Goal: Task Accomplishment & Management: Use online tool/utility

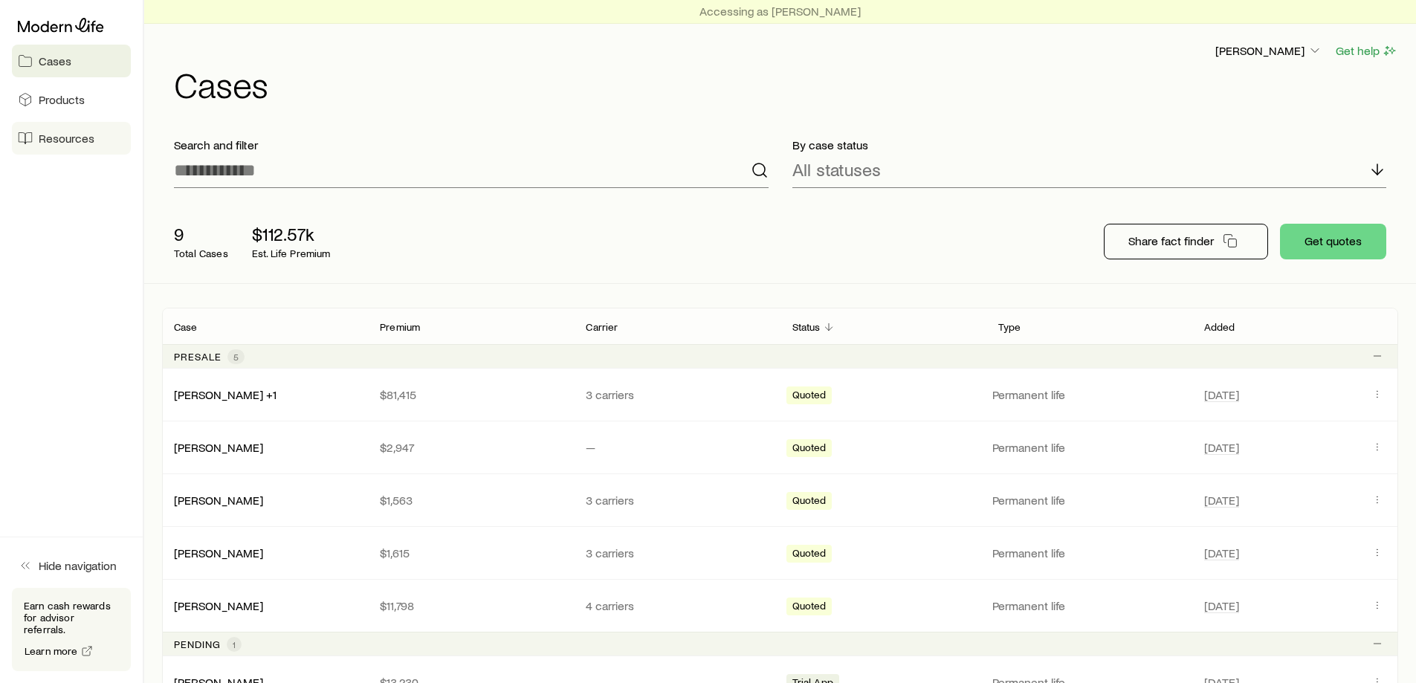
click at [74, 148] on link "Resources" at bounding box center [71, 138] width 119 height 33
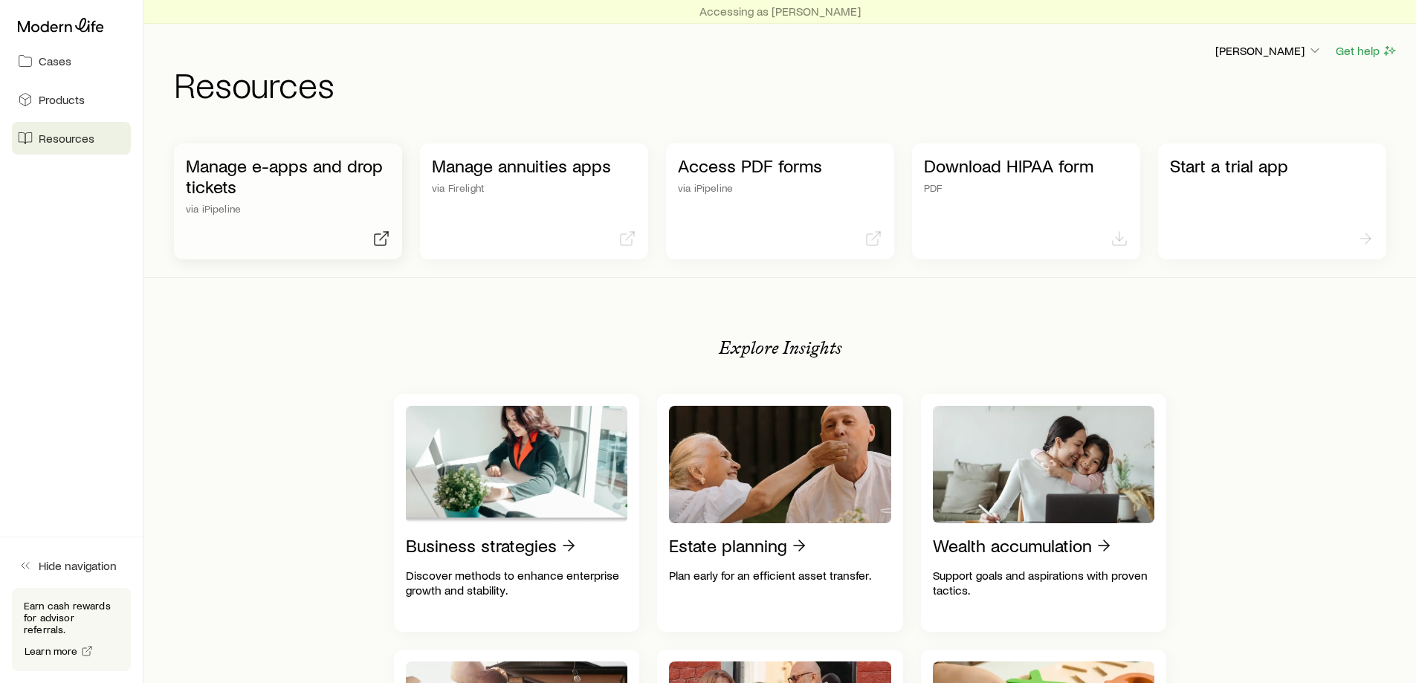
click at [309, 196] on p "Manage e-apps and drop tickets" at bounding box center [288, 176] width 204 height 42
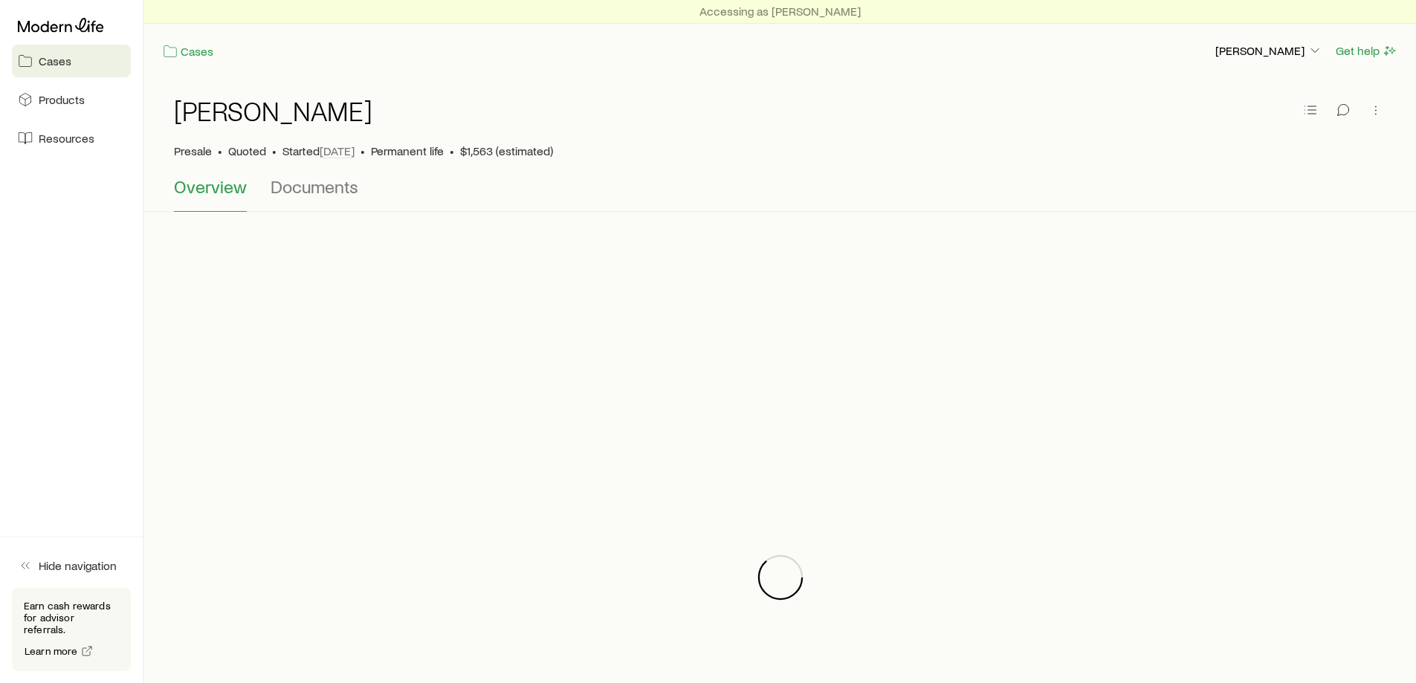
click at [60, 64] on span "Cases" at bounding box center [55, 61] width 33 height 15
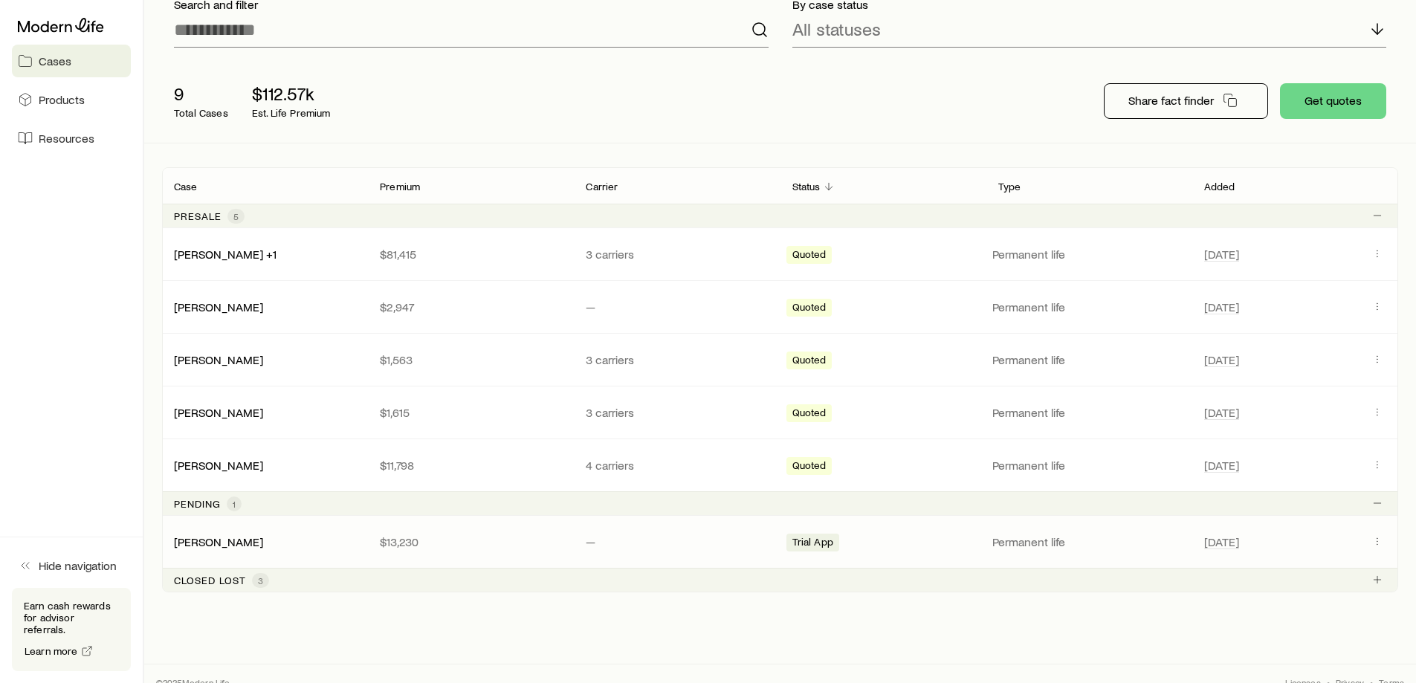
scroll to position [158, 0]
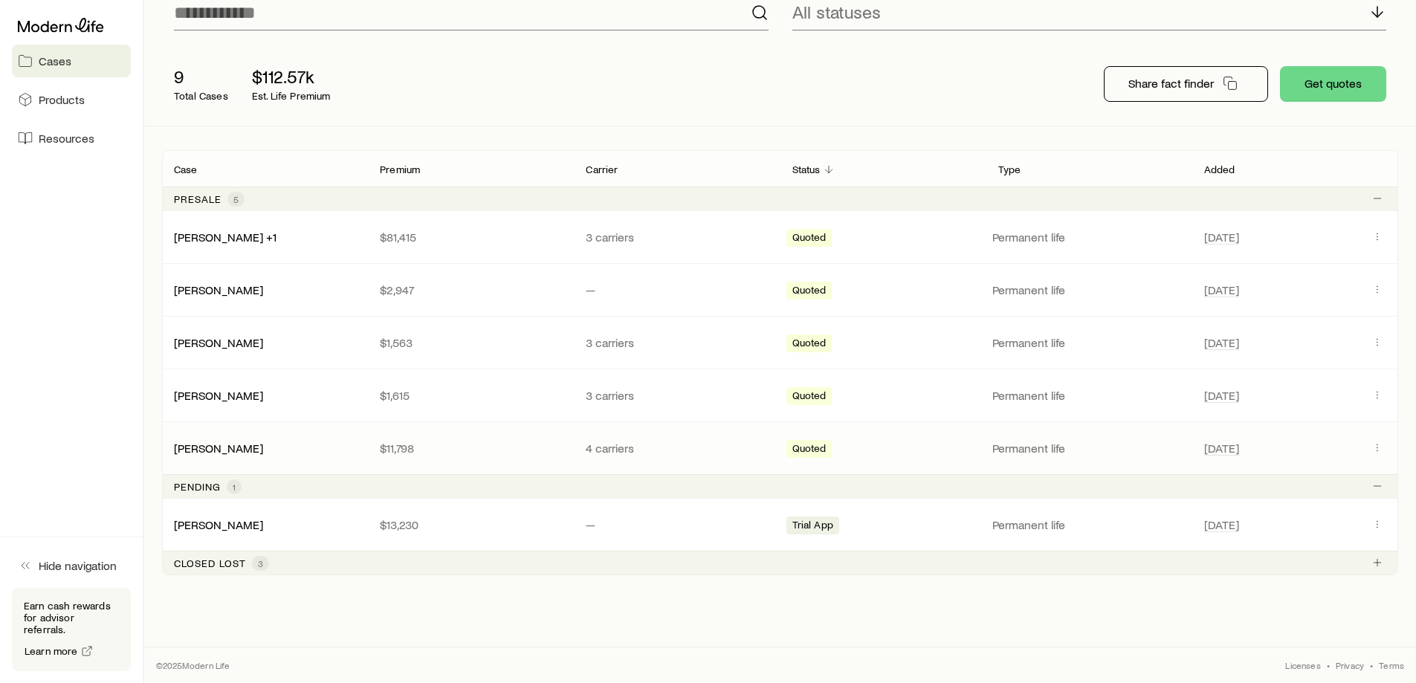
click at [299, 450] on div "[PERSON_NAME]" at bounding box center [265, 448] width 206 height 15
click at [264, 450] on link "[PERSON_NAME]" at bounding box center [219, 447] width 89 height 14
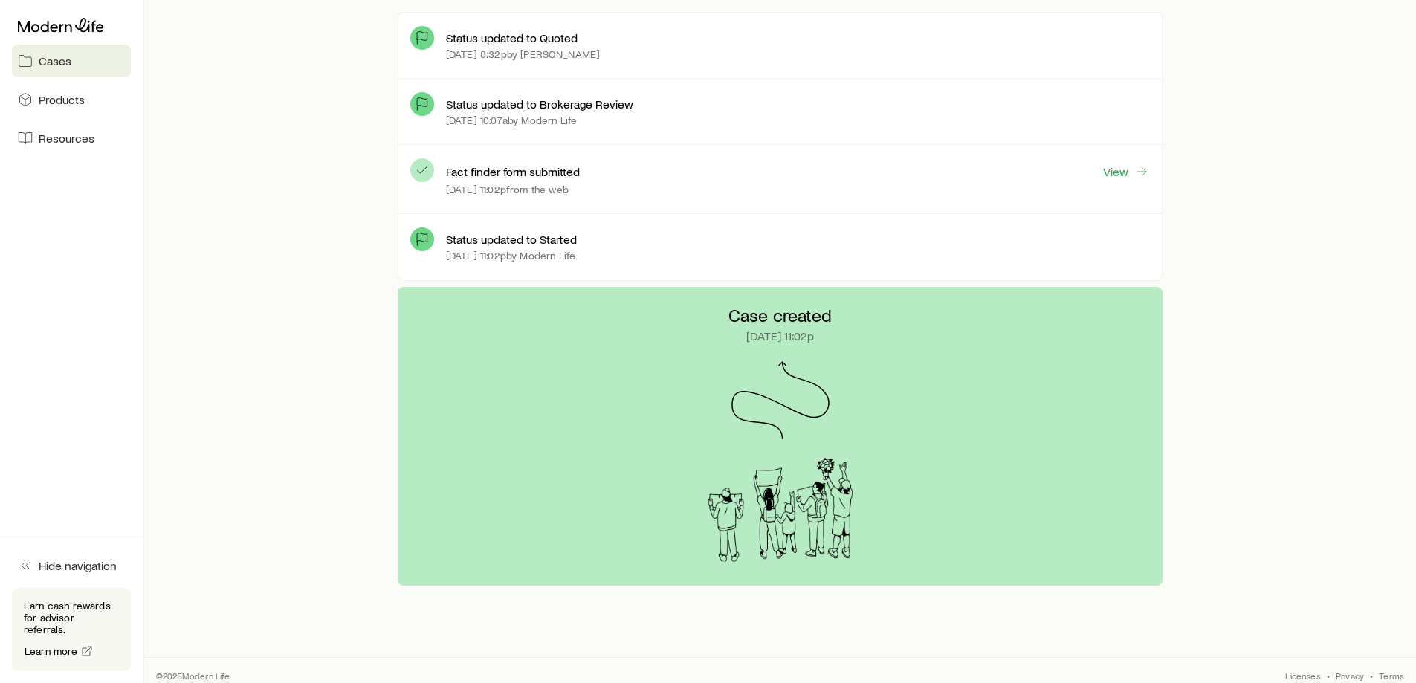
scroll to position [471, 0]
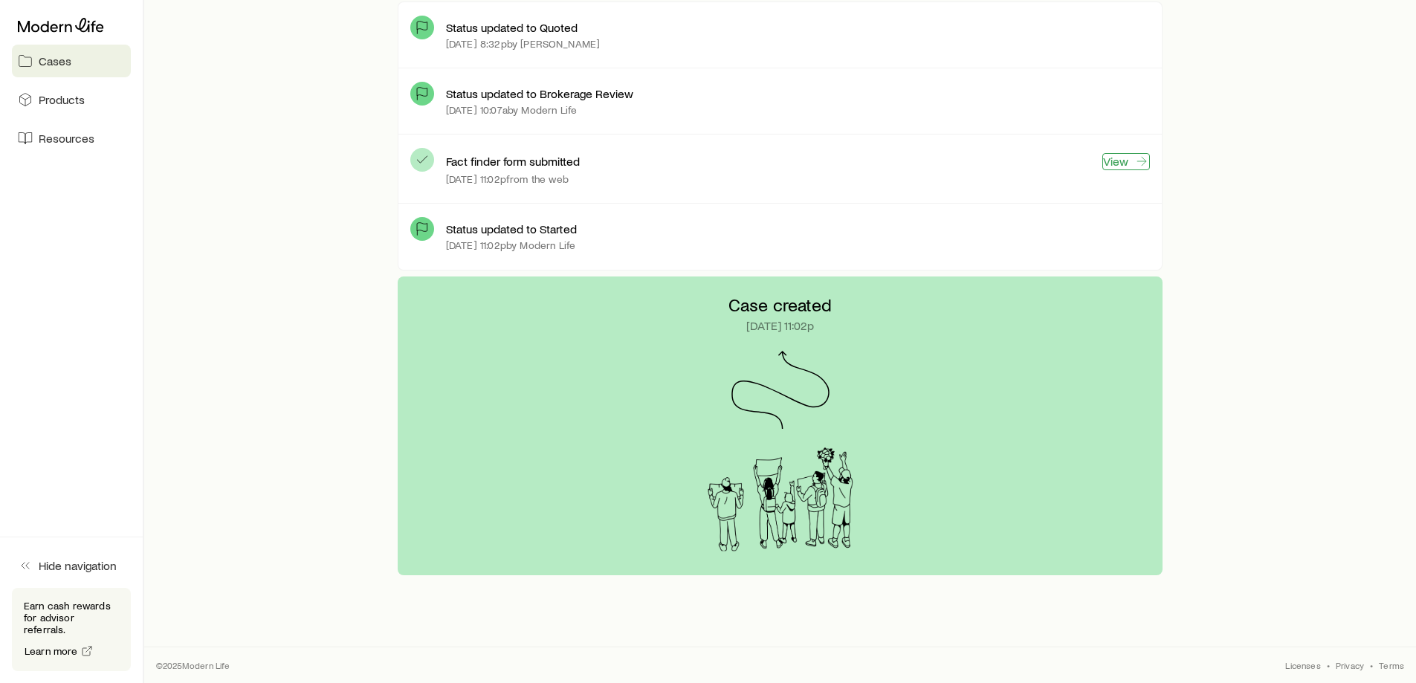
click at [1113, 161] on link "View" at bounding box center [1126, 161] width 48 height 17
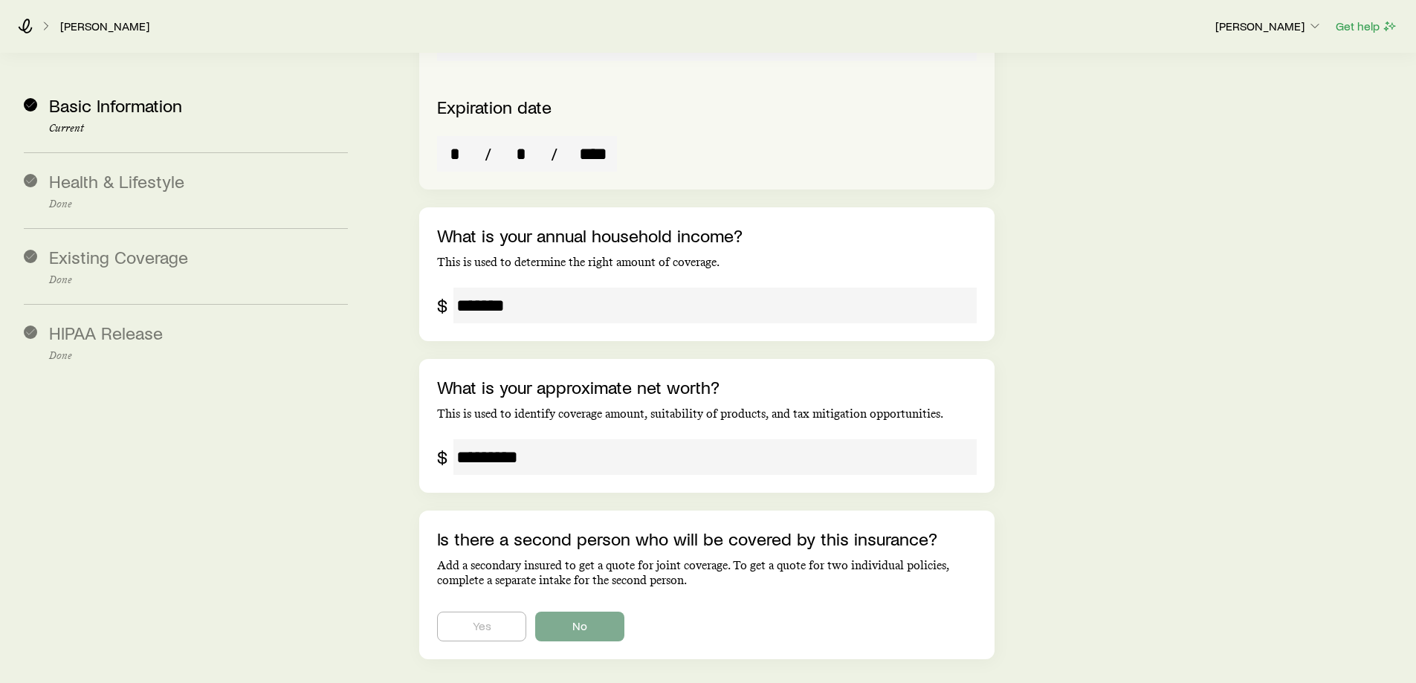
scroll to position [2534, 0]
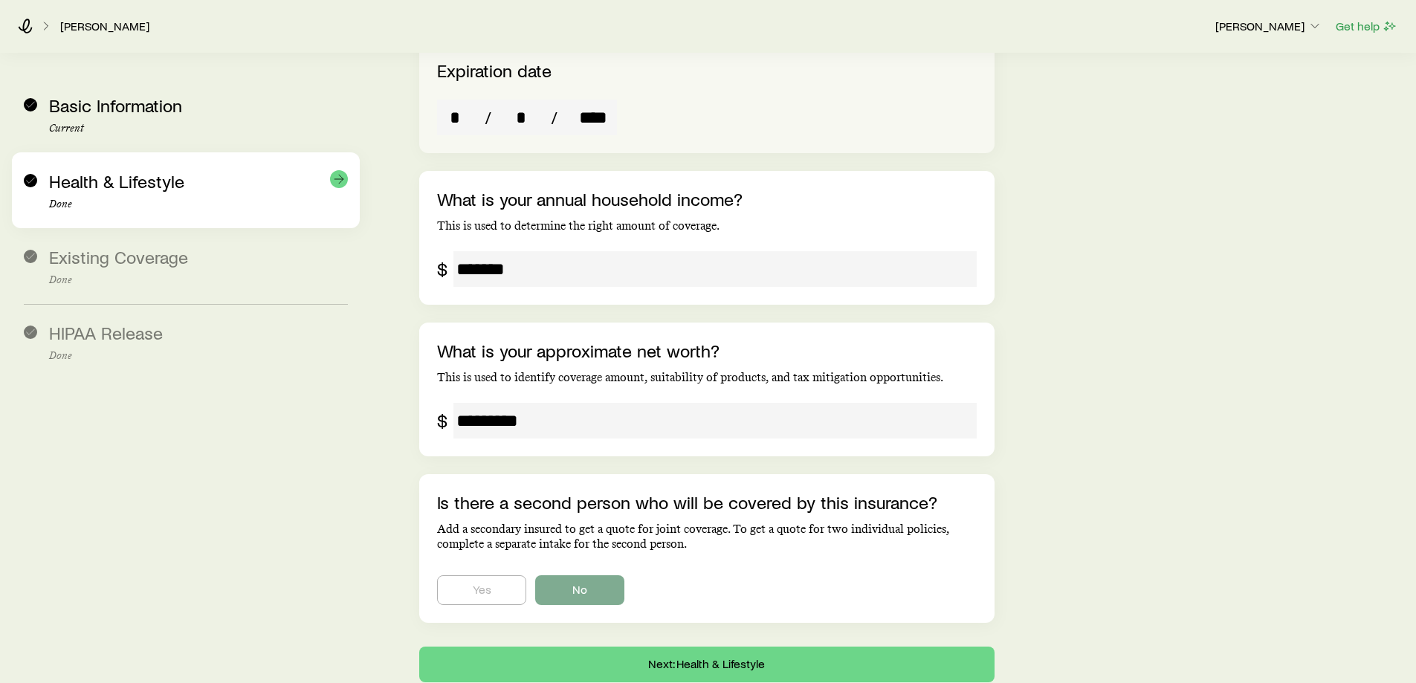
click at [143, 201] on p "Done" at bounding box center [198, 204] width 299 height 12
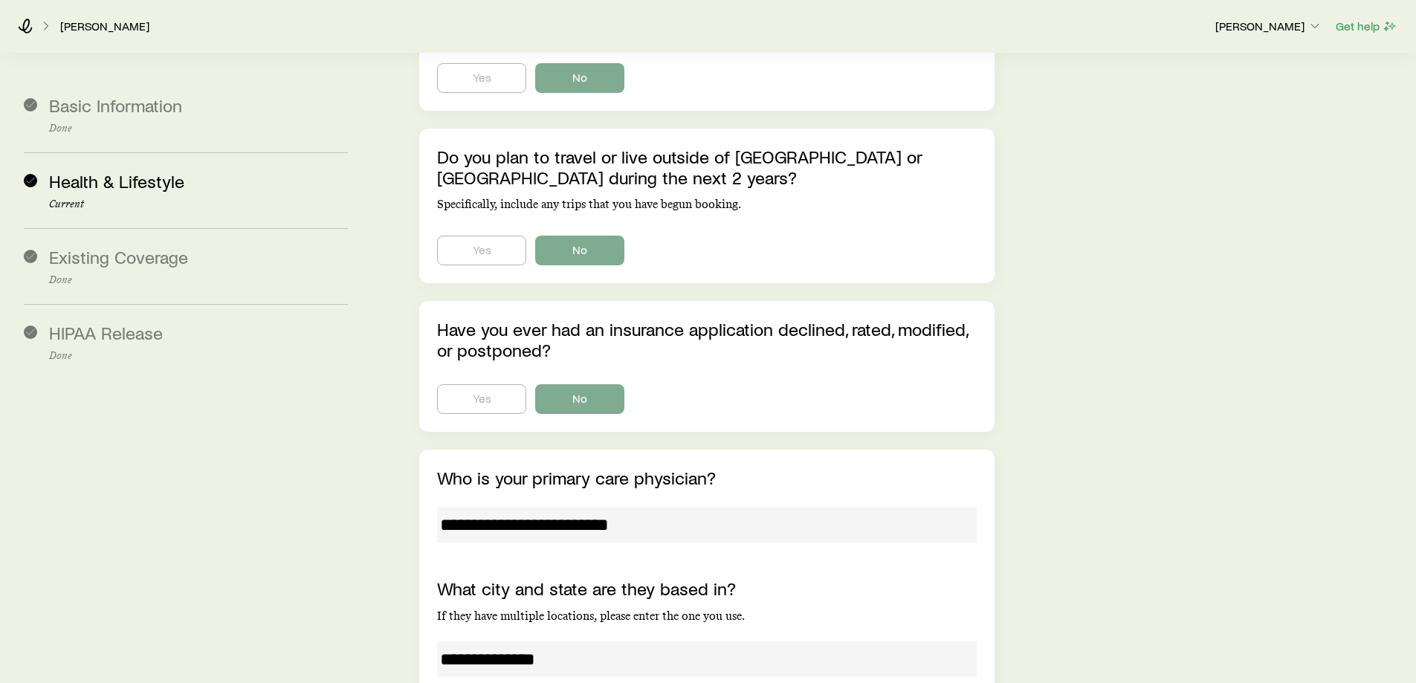
scroll to position [5953, 0]
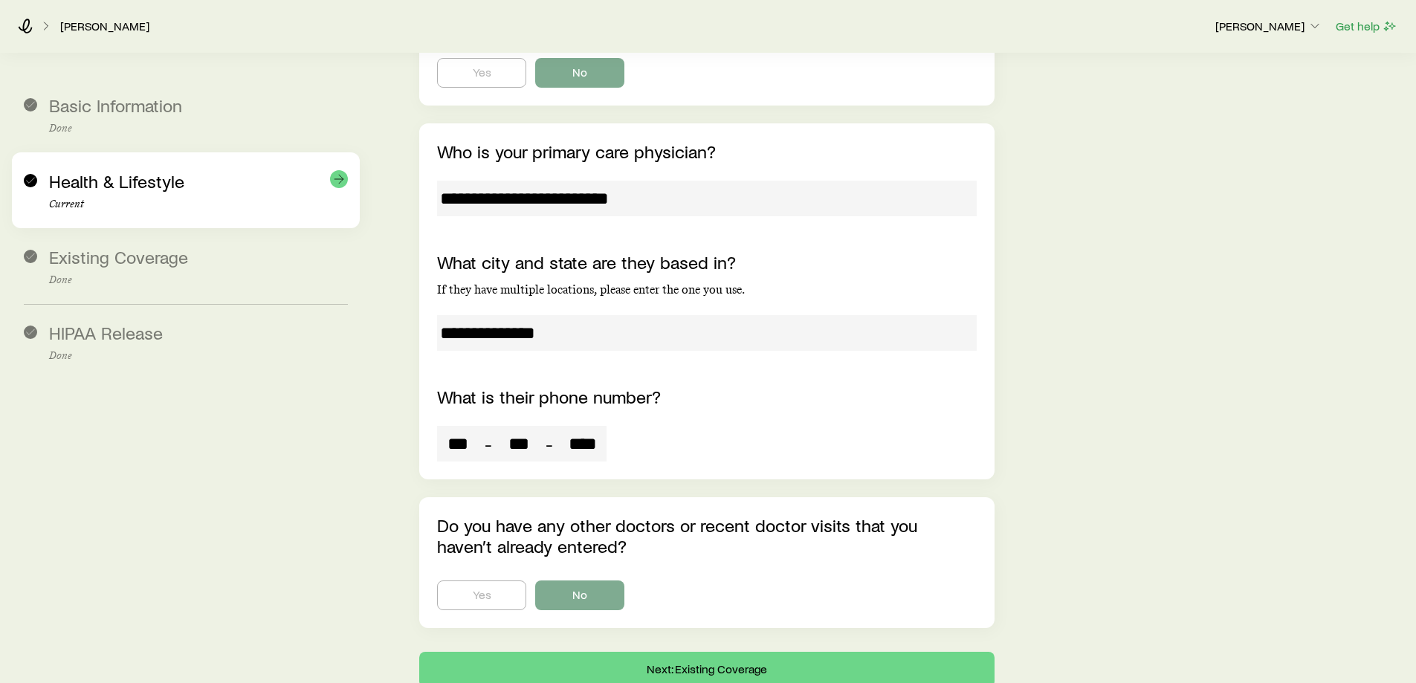
click at [151, 204] on p "Current" at bounding box center [198, 204] width 299 height 12
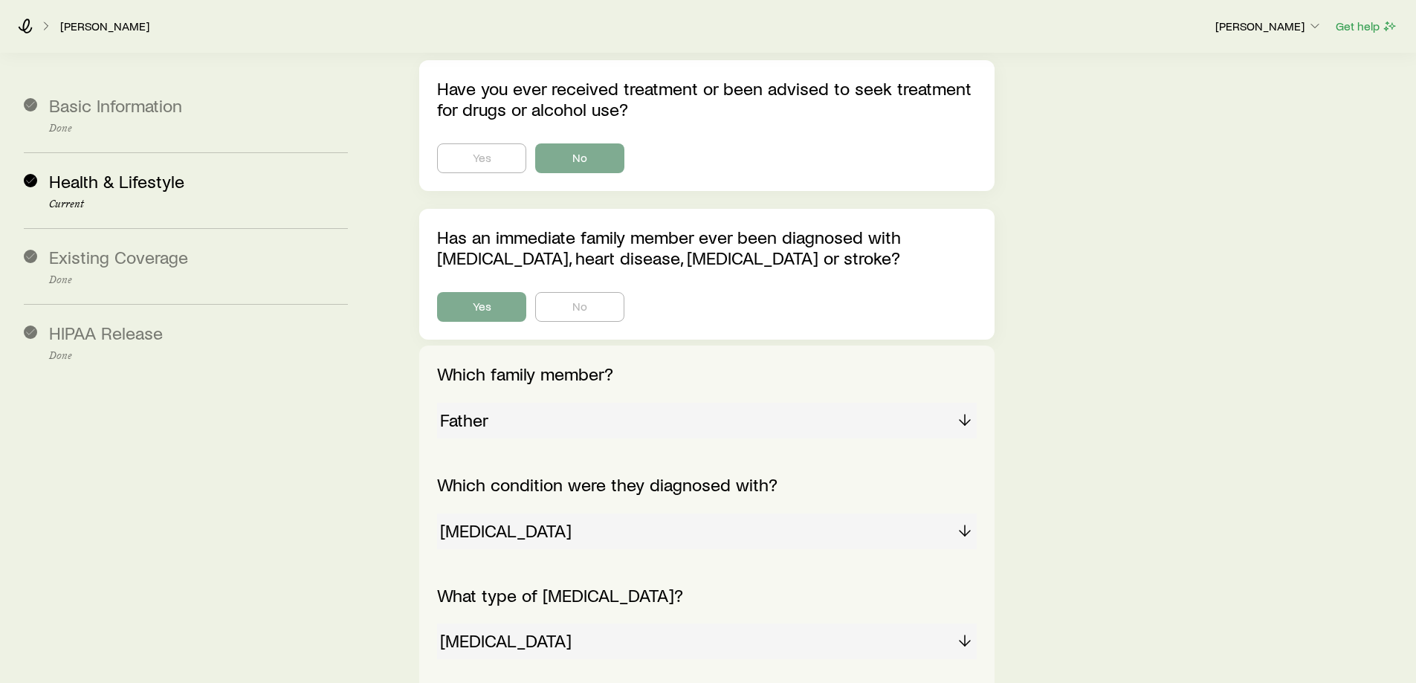
scroll to position [1197, 0]
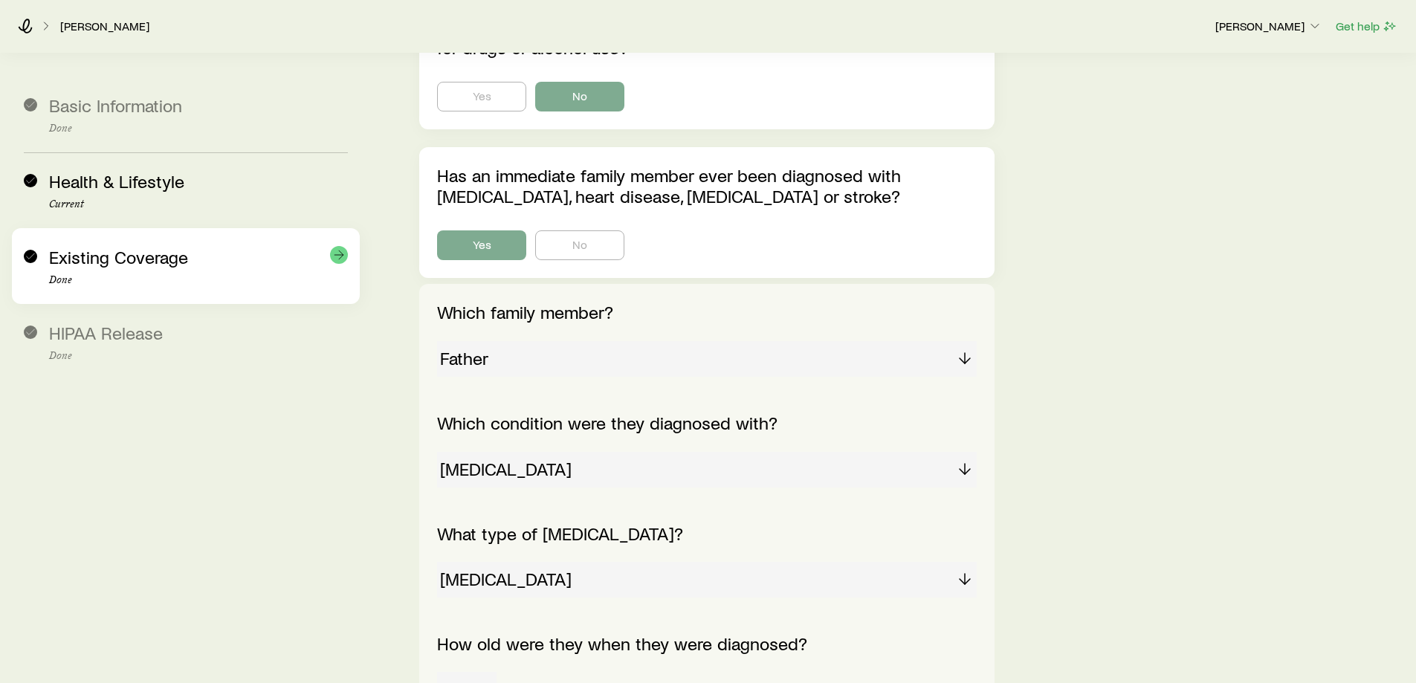
click at [220, 269] on div "Existing Coverage Done" at bounding box center [198, 266] width 299 height 39
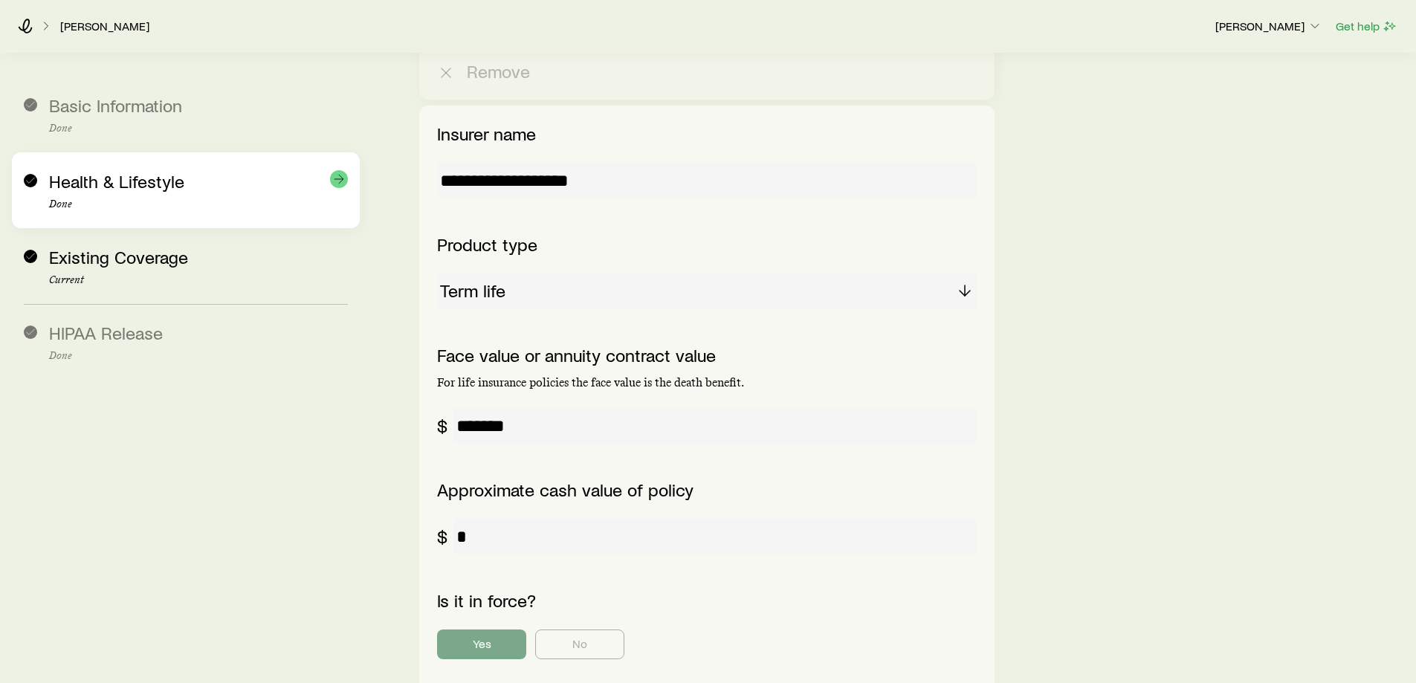
click at [109, 176] on span "Health & Lifestyle" at bounding box center [116, 181] width 135 height 22
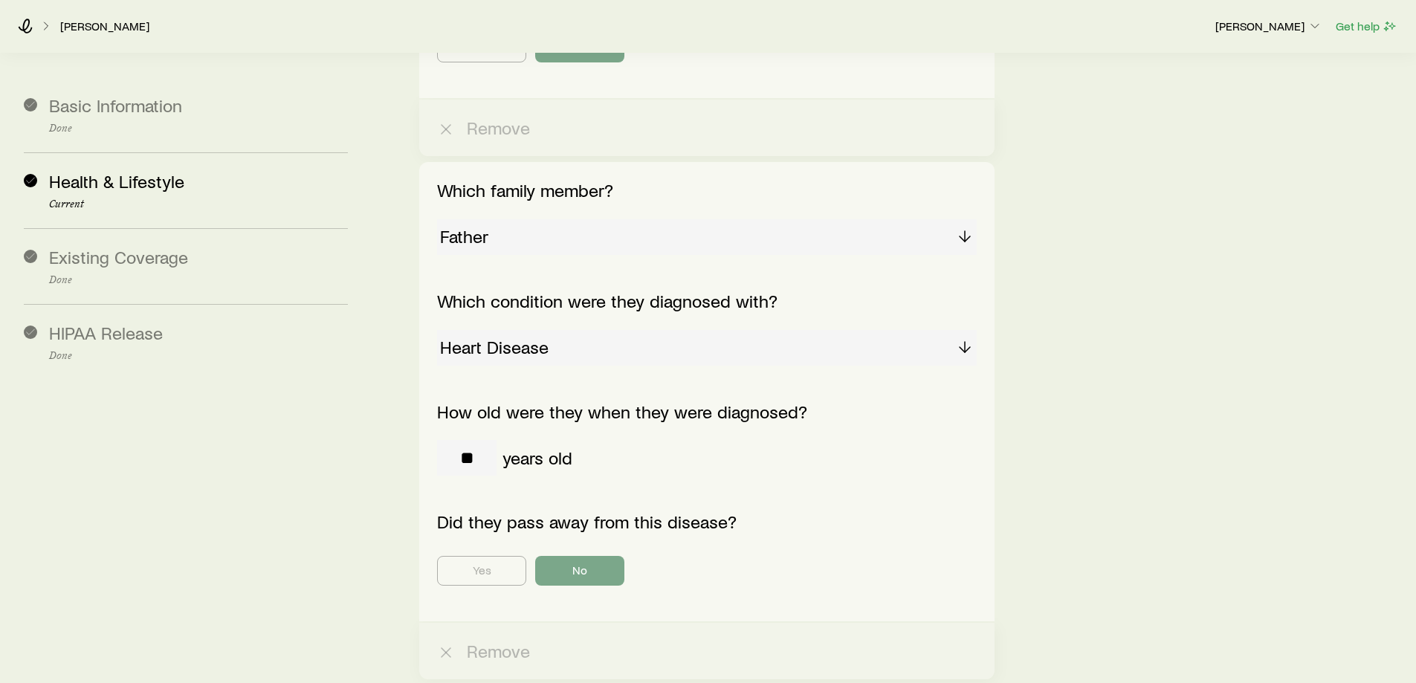
scroll to position [2014, 0]
